Goal: Contribute content

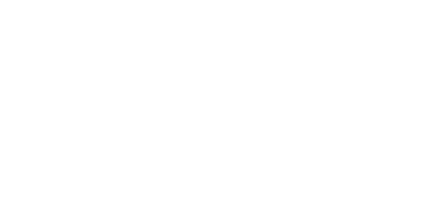
click at [201, 0] on html "We're offline Leave a message" at bounding box center [223, 0] width 447 height 0
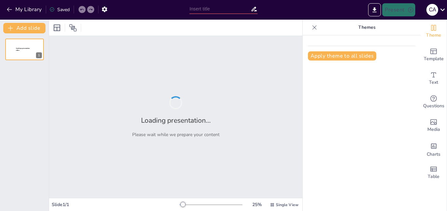
type input "Impacto y Legado: Los 5 Balones de Oro que Definieron una Era"
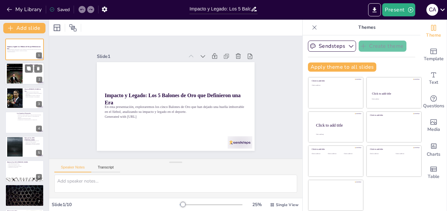
click at [19, 68] on div at bounding box center [14, 74] width 28 height 20
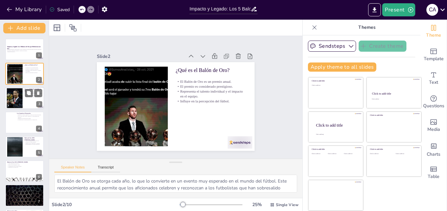
click at [20, 95] on div at bounding box center [14, 98] width 35 height 20
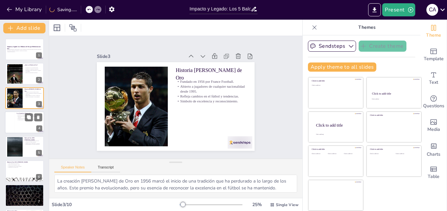
click at [15, 125] on div at bounding box center [24, 122] width 39 height 22
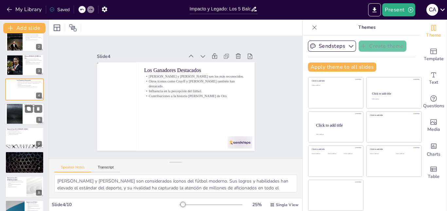
click at [16, 120] on div at bounding box center [14, 114] width 35 height 20
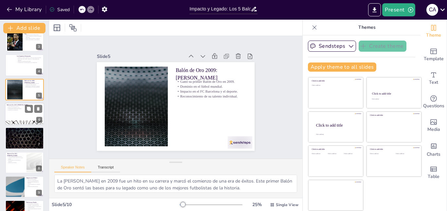
click at [18, 112] on div at bounding box center [24, 114] width 39 height 22
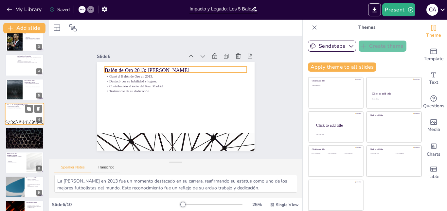
scroll to position [49, 0]
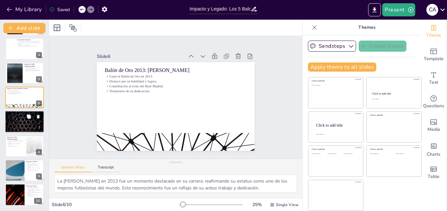
click at [22, 122] on div at bounding box center [24, 122] width 39 height 22
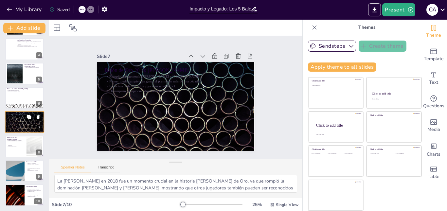
scroll to position [74, 0]
click at [22, 144] on p "Reconocimiento de su persistencia y dedicación." at bounding box center [16, 144] width 18 height 2
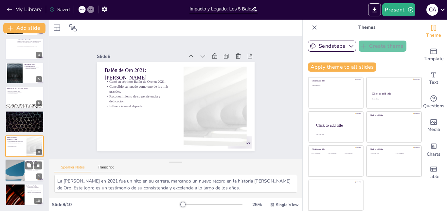
click at [20, 162] on div at bounding box center [14, 170] width 39 height 22
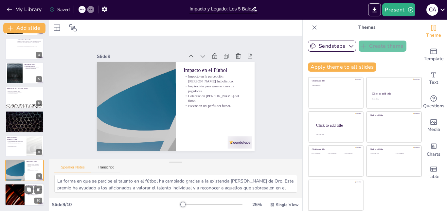
click at [20, 199] on div at bounding box center [14, 195] width 39 height 22
type textarea "El Balón de Oro es un galardón que no solo premia el talento, sino que también …"
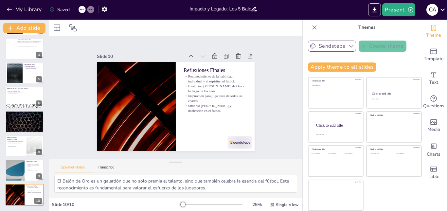
click at [319, 50] on button "Sendsteps" at bounding box center [332, 46] width 48 height 11
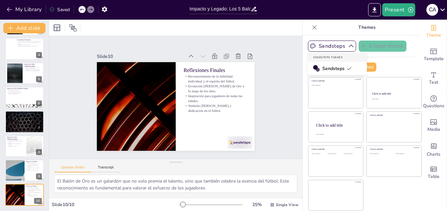
click at [327, 70] on span "Sendsteps" at bounding box center [336, 68] width 29 height 6
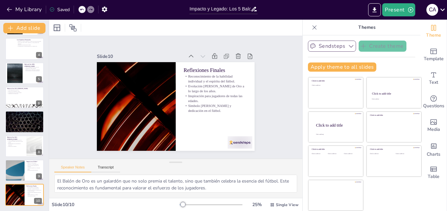
click at [325, 46] on button "Sendsteps" at bounding box center [332, 46] width 48 height 11
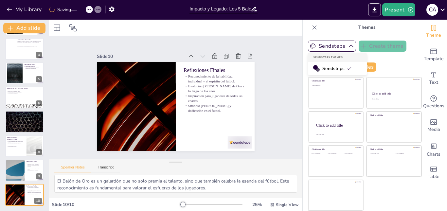
click at [324, 67] on span "Sendsteps" at bounding box center [336, 68] width 29 height 6
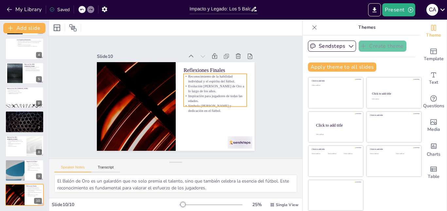
click at [187, 86] on p "Evolución [PERSON_NAME] de Oro a lo largo de los años." at bounding box center [216, 97] width 64 height 23
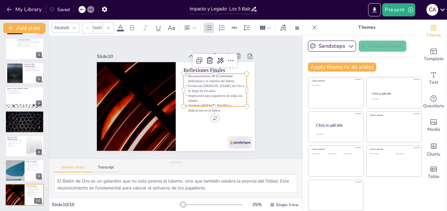
type input "32"
click at [257, 64] on div "Slide 1 Impacto y Legado: Los 5 Balones de Oro que Definieron una Era En esta p…" at bounding box center [176, 97] width 212 height 145
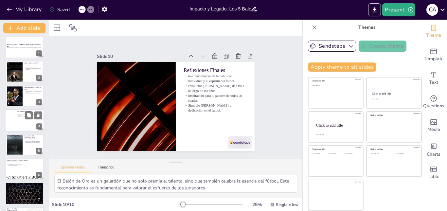
scroll to position [0, 0]
